Goal: Find specific page/section: Find specific page/section

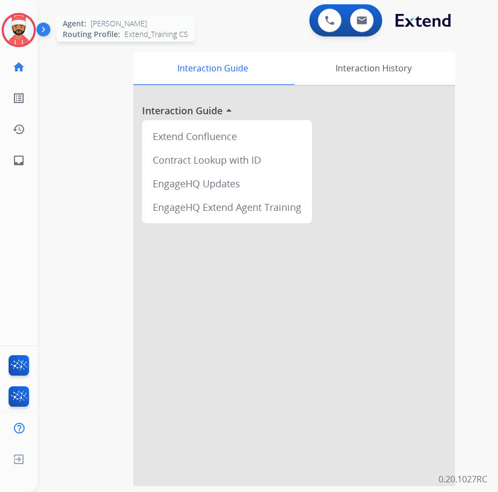
click at [27, 31] on img at bounding box center [19, 30] width 30 height 30
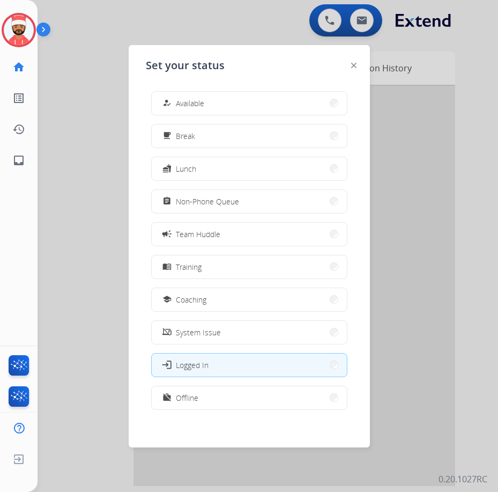
click at [180, 257] on button "menu_book Training" at bounding box center [249, 266] width 195 height 23
